Goal: Transaction & Acquisition: Purchase product/service

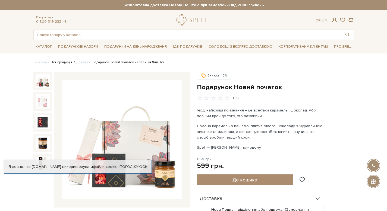
click at [55, 63] on link "Вся продукція" at bounding box center [62, 62] width 22 height 4
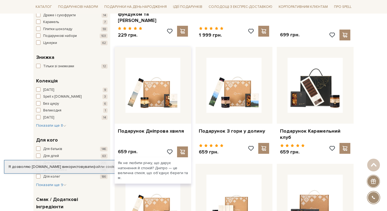
scroll to position [181, 0]
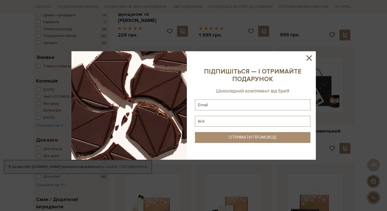
click at [308, 58] on icon at bounding box center [308, 57] width 5 height 5
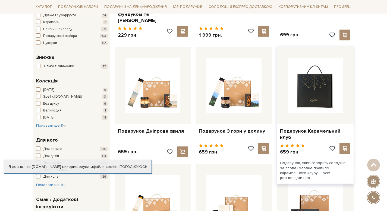
click at [311, 90] on img at bounding box center [314, 85] width 55 height 55
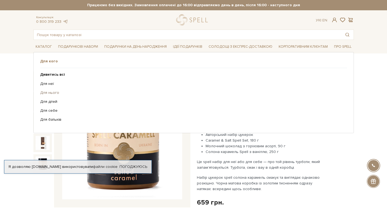
click at [53, 93] on link "Для нього" at bounding box center [191, 92] width 303 height 5
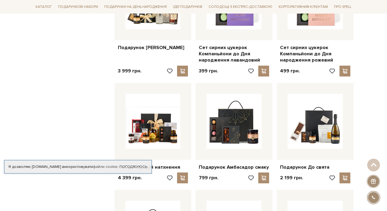
scroll to position [381, 0]
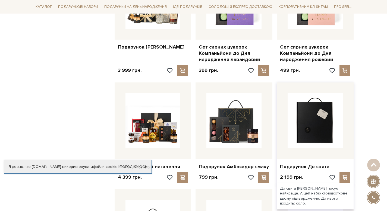
click at [321, 126] on img at bounding box center [314, 120] width 55 height 55
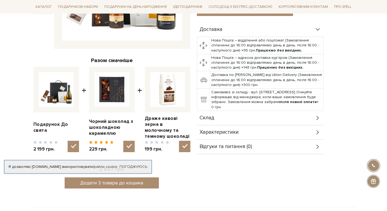
scroll to position [160, 0]
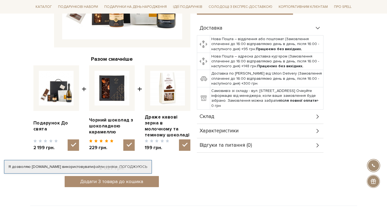
click at [298, 116] on div "Склад" at bounding box center [260, 117] width 126 height 14
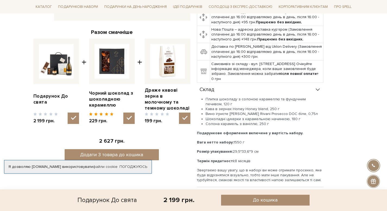
scroll to position [0, 0]
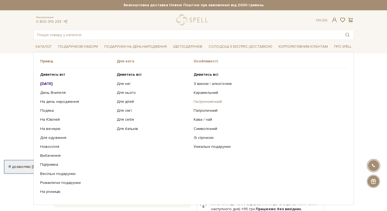
click at [202, 102] on link "Гастрономічний" at bounding box center [268, 101] width 149 height 5
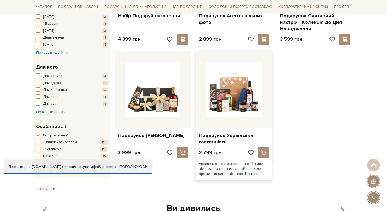
scroll to position [174, 0]
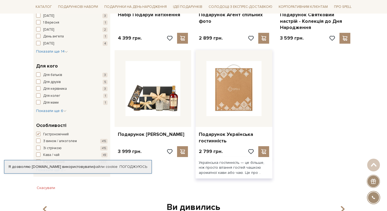
click at [235, 89] on img at bounding box center [233, 88] width 55 height 55
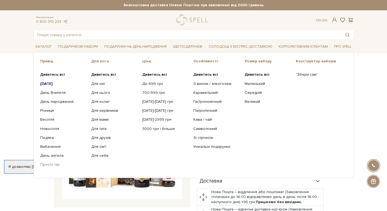
click at [47, 165] on link "Просто так" at bounding box center [63, 164] width 47 height 5
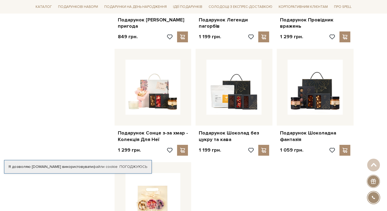
scroll to position [514, 0]
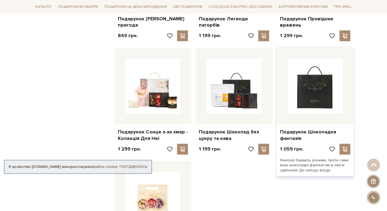
click at [315, 68] on img at bounding box center [314, 86] width 55 height 55
